Goal: Information Seeking & Learning: Understand process/instructions

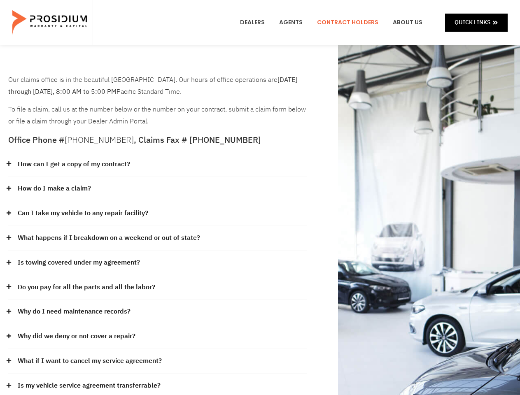
click at [260, 198] on div "How do I make a claim?" at bounding box center [157, 189] width 299 height 25
click at [158, 165] on div "How can I get a copy of my contract?" at bounding box center [157, 164] width 299 height 25
click at [73, 164] on link "How can I get a copy of my contract?" at bounding box center [74, 165] width 112 height 12
click at [158, 189] on div "How do I make a claim?" at bounding box center [157, 189] width 299 height 25
click at [54, 189] on link "How do I make a claim?" at bounding box center [54, 189] width 73 height 12
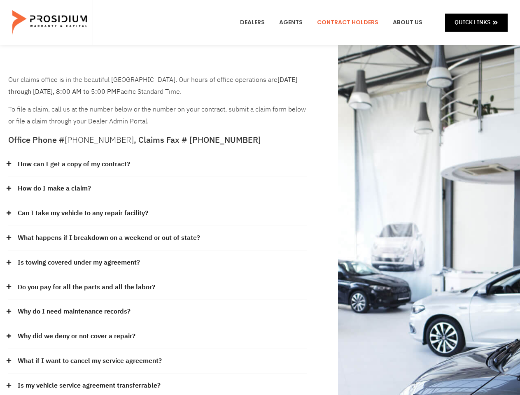
click at [158, 214] on div "Can I take my vehicle to any repair facility?" at bounding box center [157, 213] width 299 height 25
click at [83, 213] on link "Can I take my vehicle to any repair facility?" at bounding box center [83, 214] width 131 height 12
click at [158, 238] on link "What happens if I breakdown on a weekend or out of state?" at bounding box center [109, 238] width 182 height 12
click at [108, 238] on link "What happens if I breakdown on a weekend or out of state?" at bounding box center [109, 238] width 182 height 12
click at [158, 263] on div "Is towing covered under my agreement?" at bounding box center [157, 263] width 299 height 25
